Goal: Task Accomplishment & Management: Complete application form

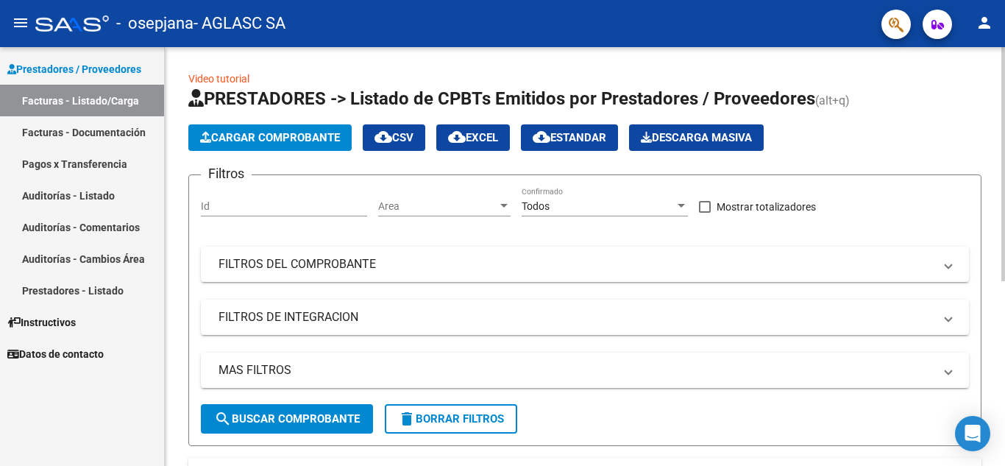
click at [273, 133] on span "Cargar Comprobante" at bounding box center [270, 137] width 140 height 13
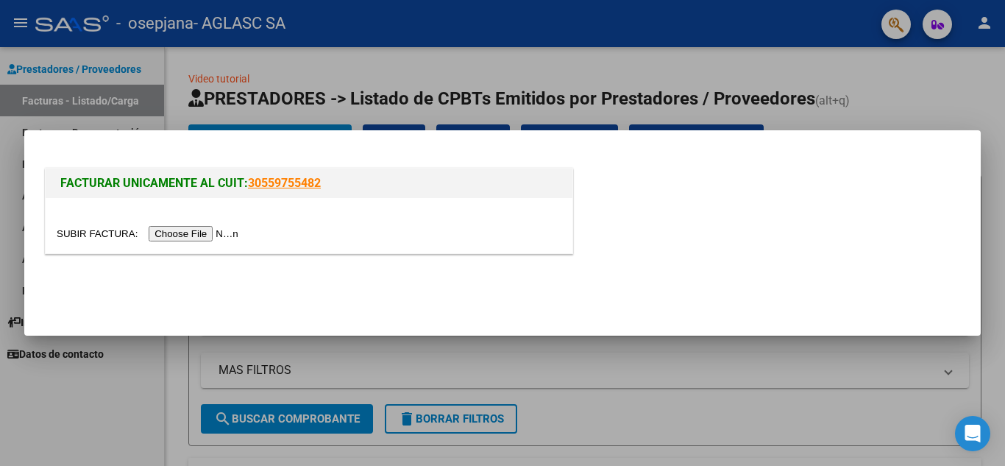
click at [178, 233] on input "file" at bounding box center [150, 233] width 186 height 15
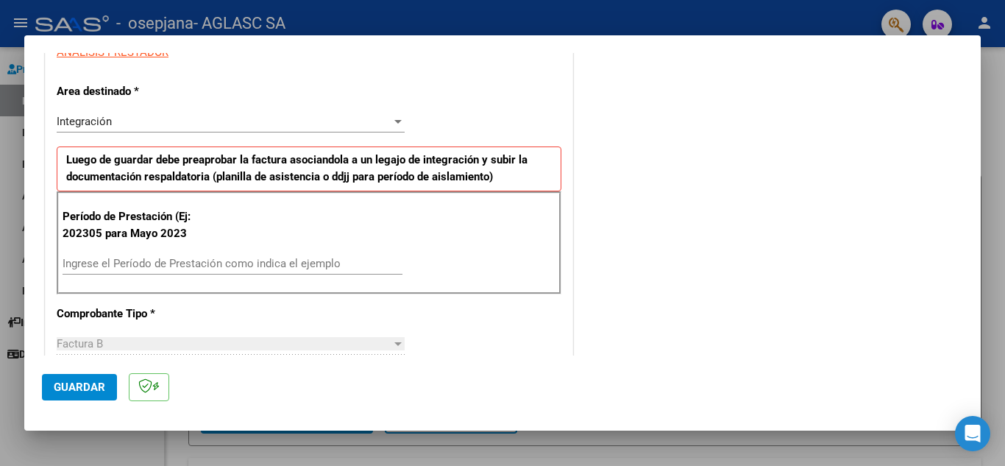
scroll to position [290, 0]
click at [278, 260] on input "Ingrese el Período de Prestación como indica el ejemplo" at bounding box center [233, 262] width 340 height 13
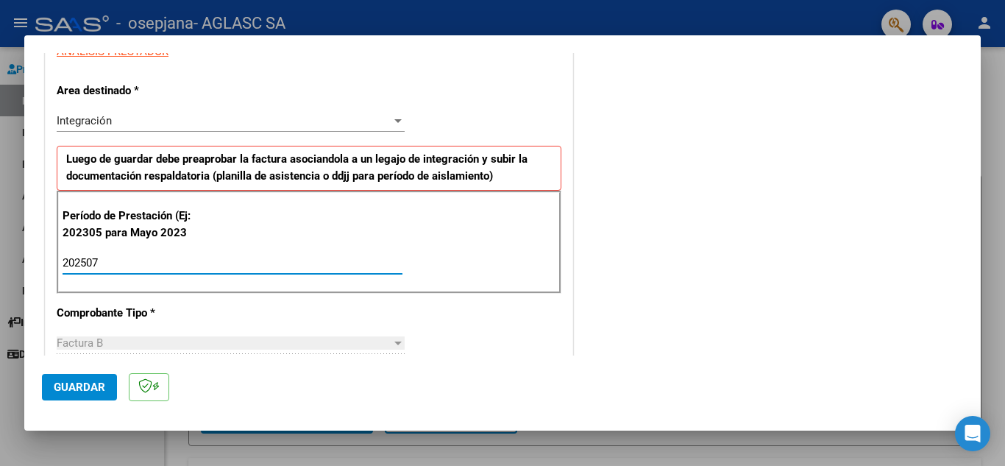
type input "202507"
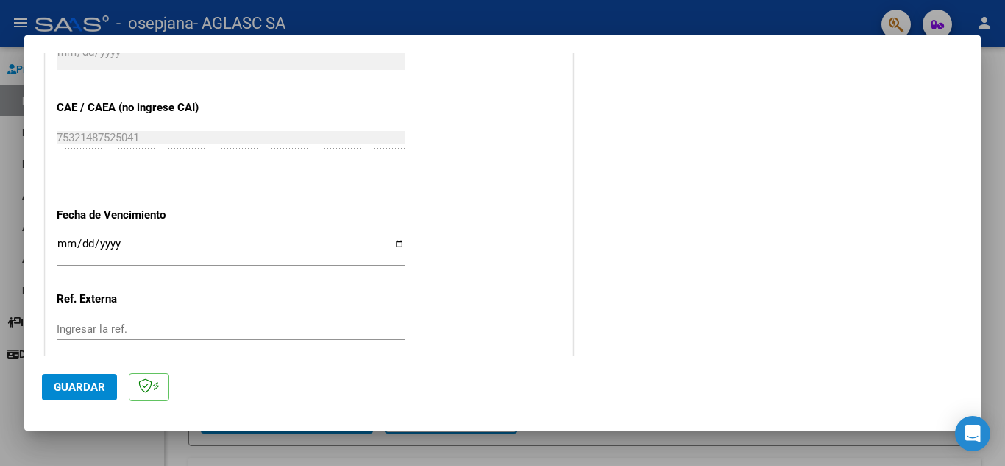
scroll to position [876, 0]
click at [396, 244] on input "Ingresar la fecha" at bounding box center [231, 250] width 348 height 24
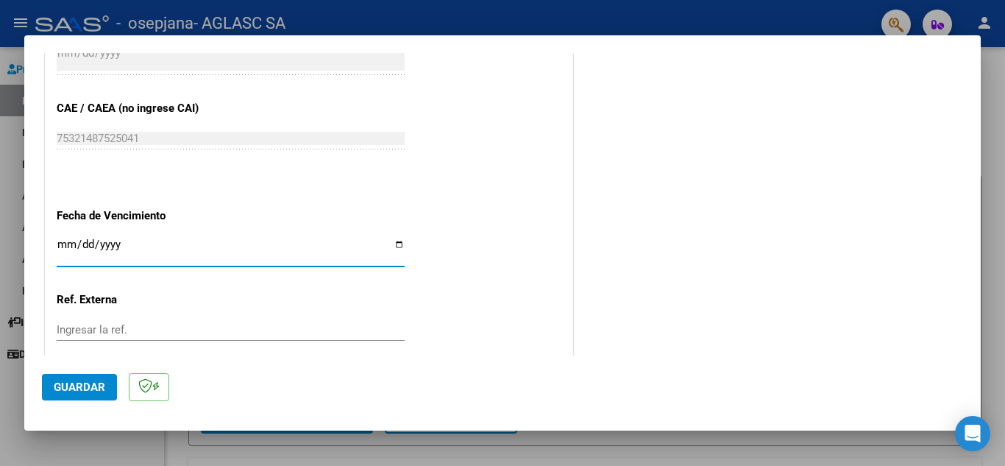
type input "[DATE]"
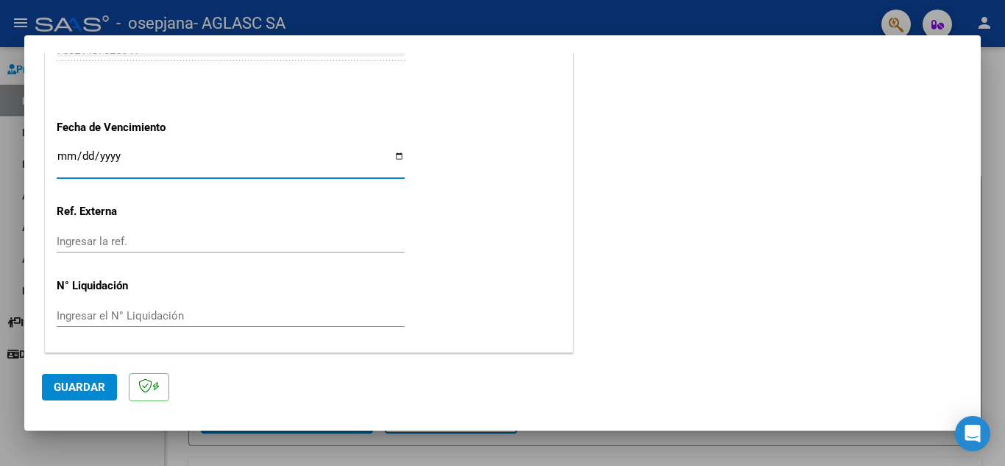
click at [70, 389] on span "Guardar" at bounding box center [80, 386] width 52 height 13
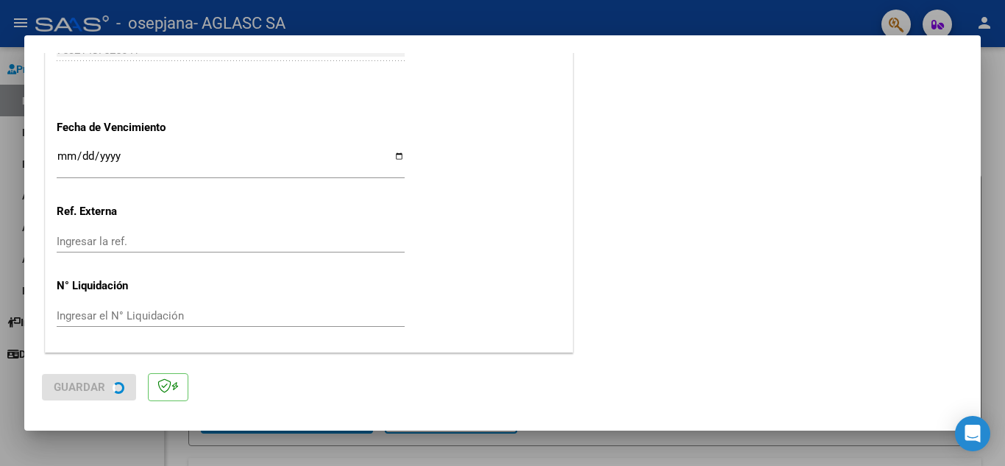
scroll to position [0, 0]
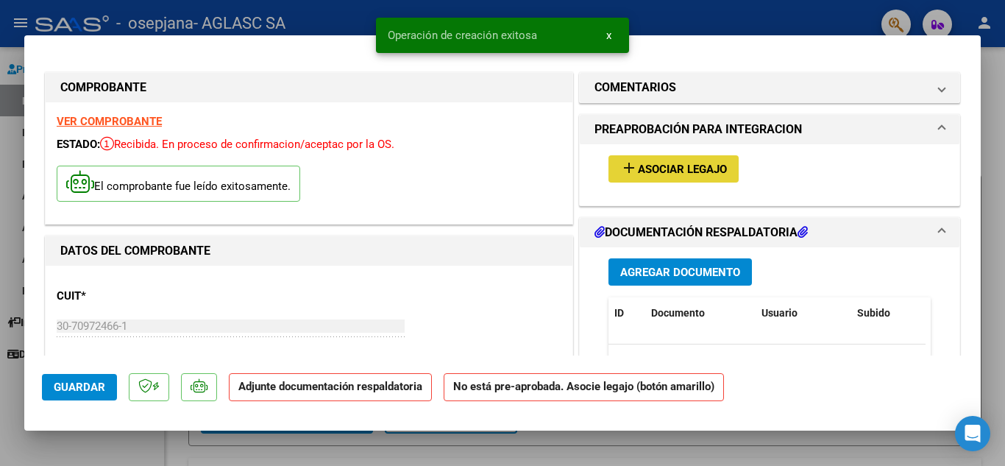
click at [674, 174] on span "Asociar Legajo" at bounding box center [682, 169] width 89 height 13
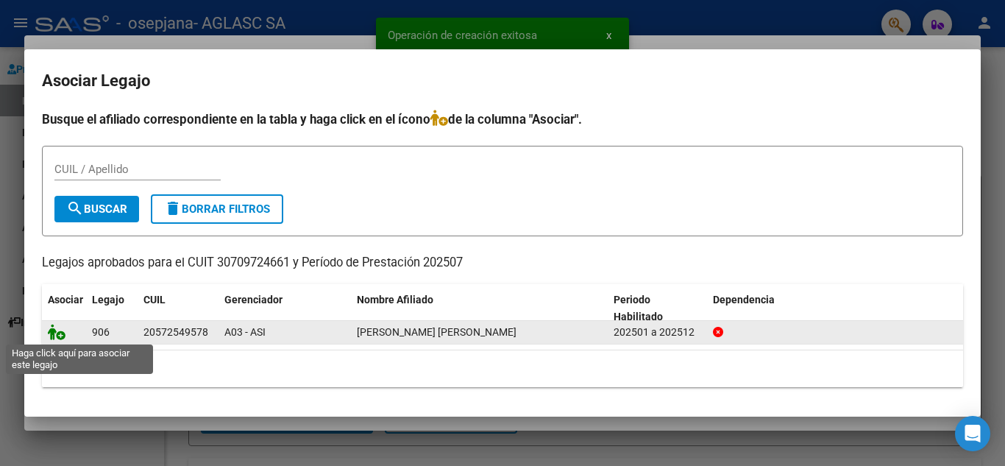
click at [54, 337] on icon at bounding box center [57, 332] width 18 height 16
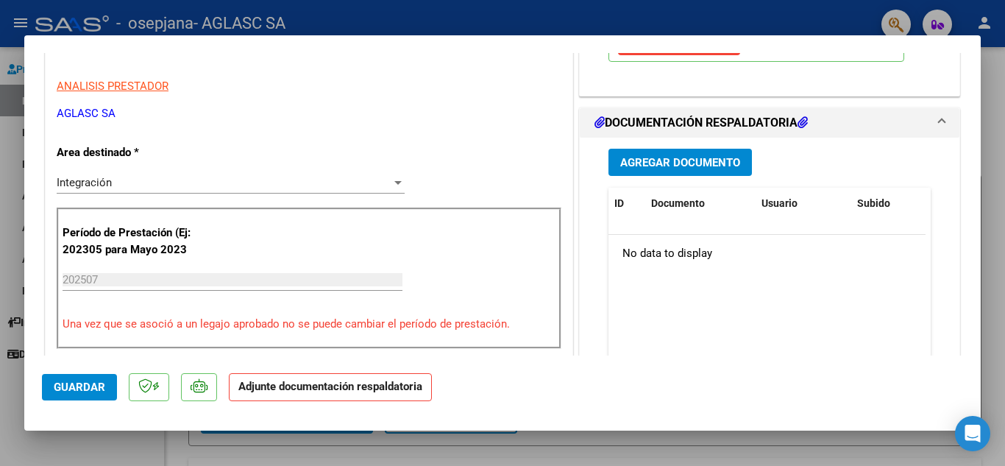
scroll to position [288, 0]
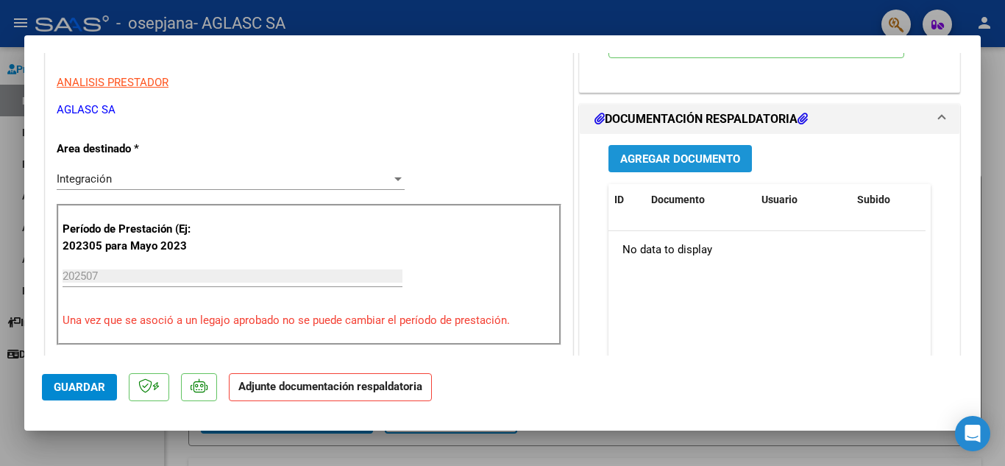
click at [691, 152] on span "Agregar Documento" at bounding box center [680, 158] width 120 height 13
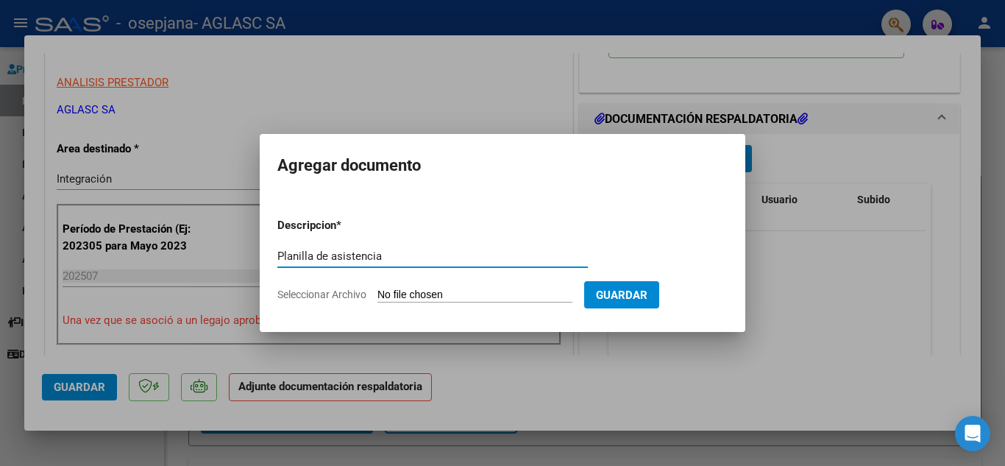
type input "Planilla de asistencia"
click at [336, 293] on span "Seleccionar Archivo" at bounding box center [321, 294] width 89 height 12
click at [378, 293] on input "Seleccionar Archivo" at bounding box center [475, 295] width 195 height 14
type input "C:\fakepath\PLANILLA [PERSON_NAME] IE [DATE].pdf"
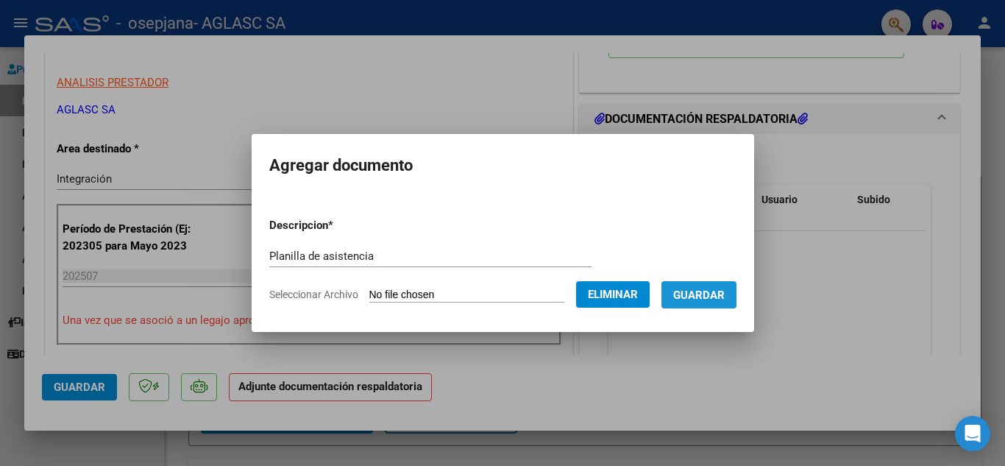
click at [737, 294] on button "Guardar" at bounding box center [699, 294] width 75 height 27
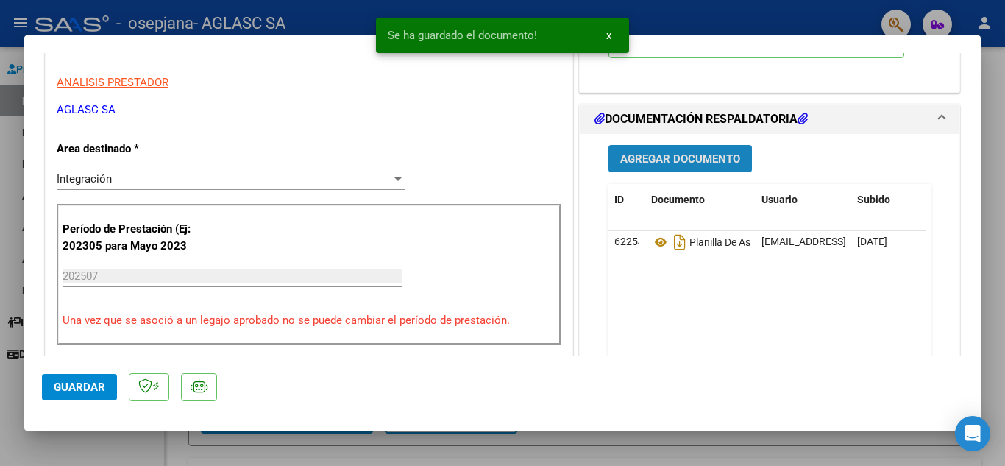
click at [672, 151] on button "Agregar Documento" at bounding box center [680, 158] width 143 height 27
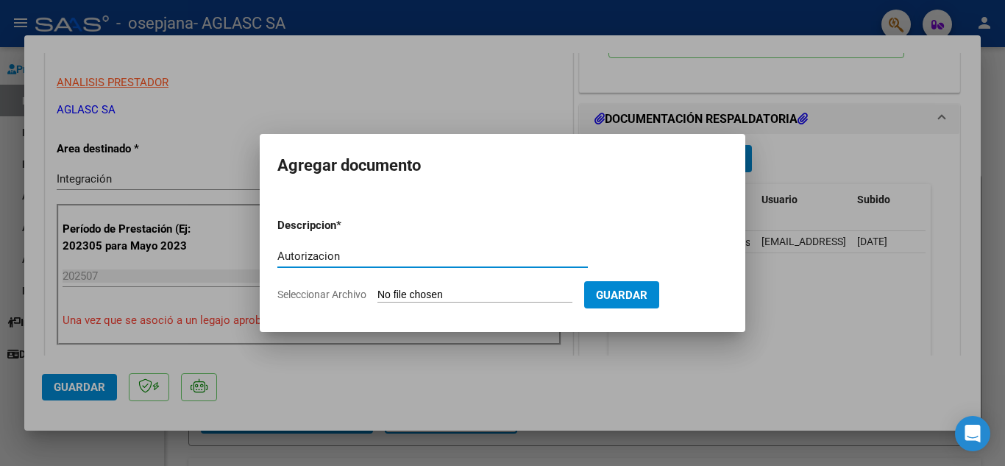
type input "Autorizacion"
click at [328, 299] on span "Seleccionar Archivo" at bounding box center [321, 294] width 89 height 12
click at [378, 299] on input "Seleccionar Archivo" at bounding box center [475, 295] width 195 height 14
type input "C:\fakepath\AUTORIZACION [PERSON_NAME] IE FEB [DATE].pdf"
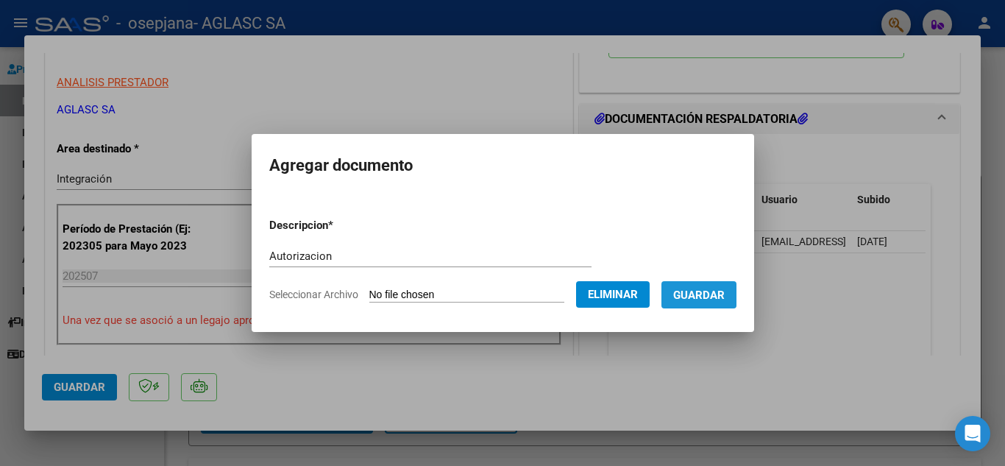
click at [716, 301] on span "Guardar" at bounding box center [699, 294] width 52 height 13
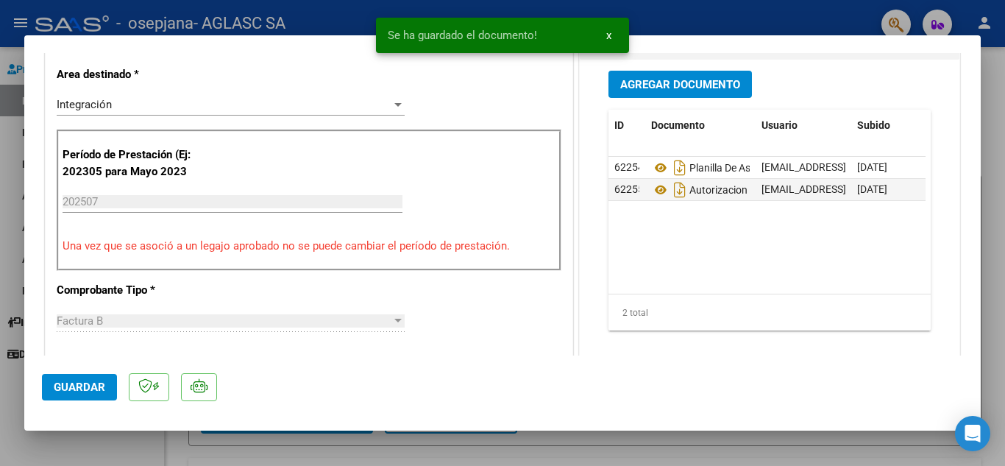
drag, startPoint x: 716, startPoint y: 301, endPoint x: 289, endPoint y: 358, distance: 430.6
click at [289, 358] on mat-dialog-container "COMPROBANTE VER COMPROBANTE ESTADO: Recibida. En proceso de confirmacion/acepta…" at bounding box center [502, 233] width 957 height 396
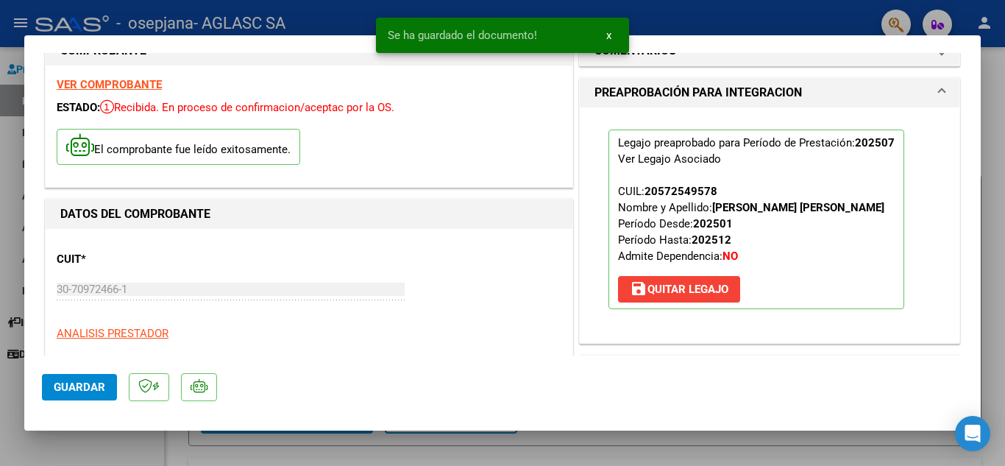
scroll to position [0, 0]
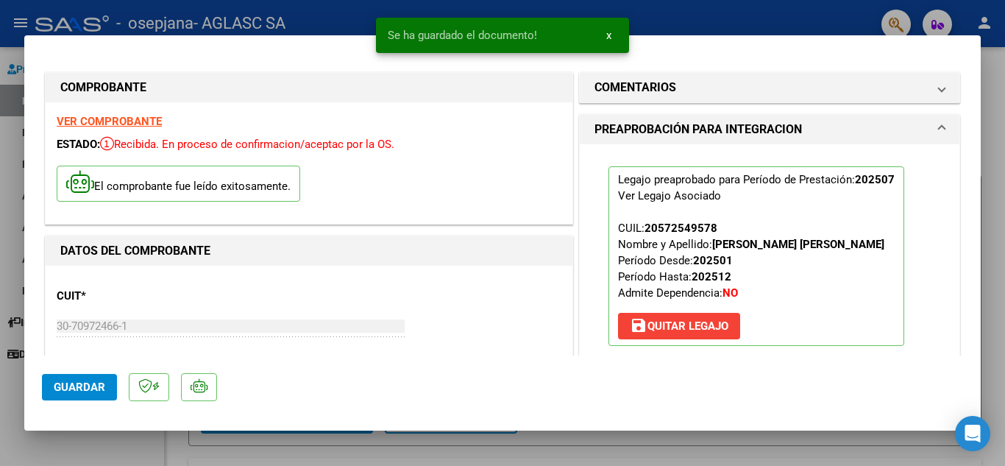
click at [84, 388] on span "Guardar" at bounding box center [80, 386] width 52 height 13
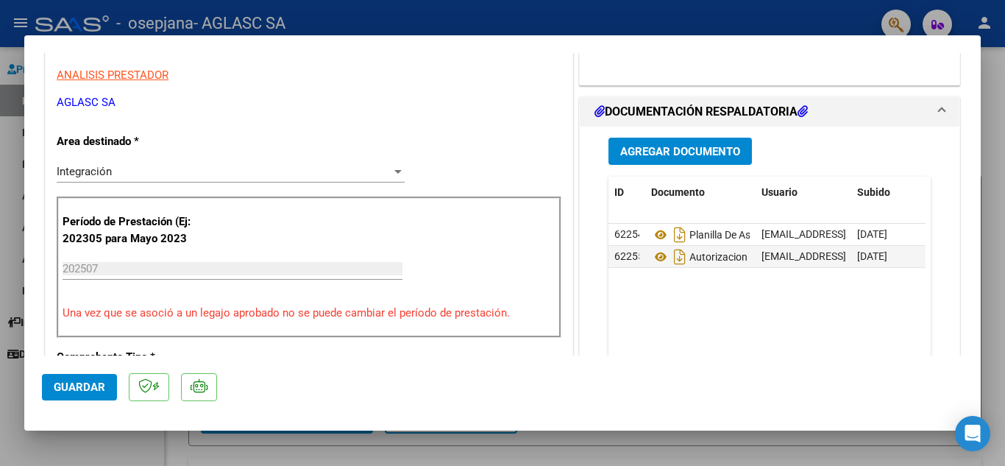
scroll to position [296, 0]
click at [65, 383] on span "Guardar" at bounding box center [80, 386] width 52 height 13
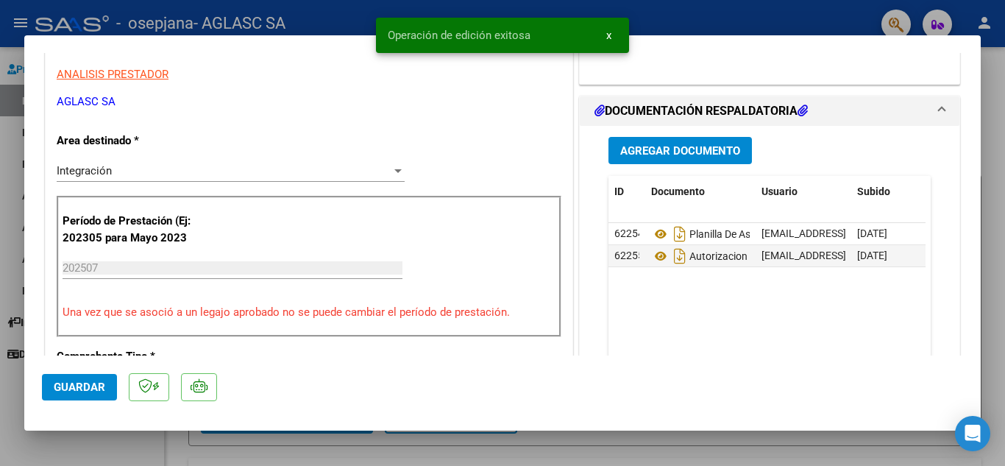
click at [298, 456] on div at bounding box center [502, 233] width 1005 height 466
type input "$ 0,00"
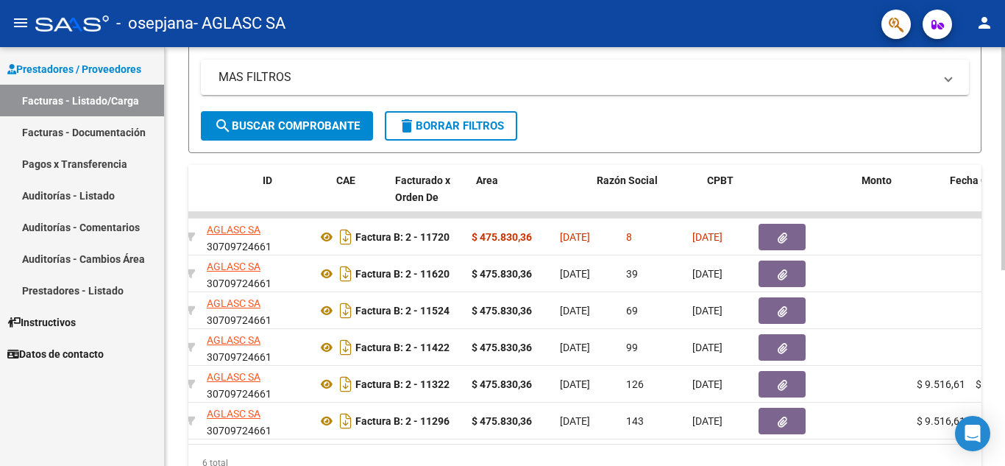
scroll to position [0, 0]
